Goal: Task Accomplishment & Management: Complete application form

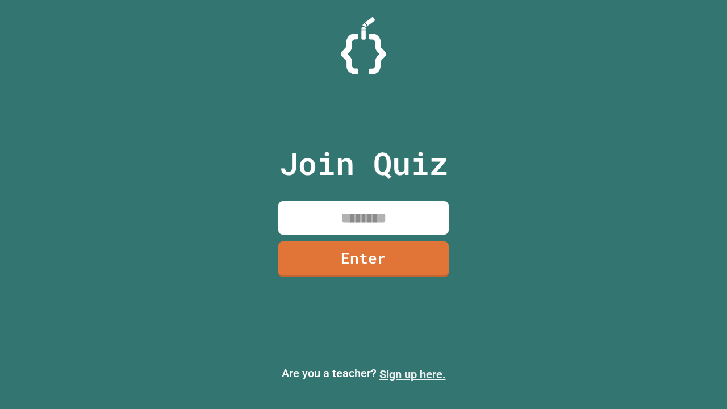
click at [413, 375] on link "Sign up here." at bounding box center [413, 375] width 66 height 14
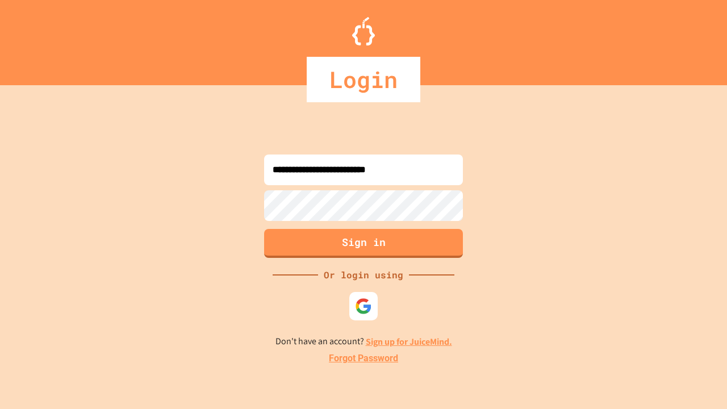
type input "**********"
